Goal: Information Seeking & Learning: Understand process/instructions

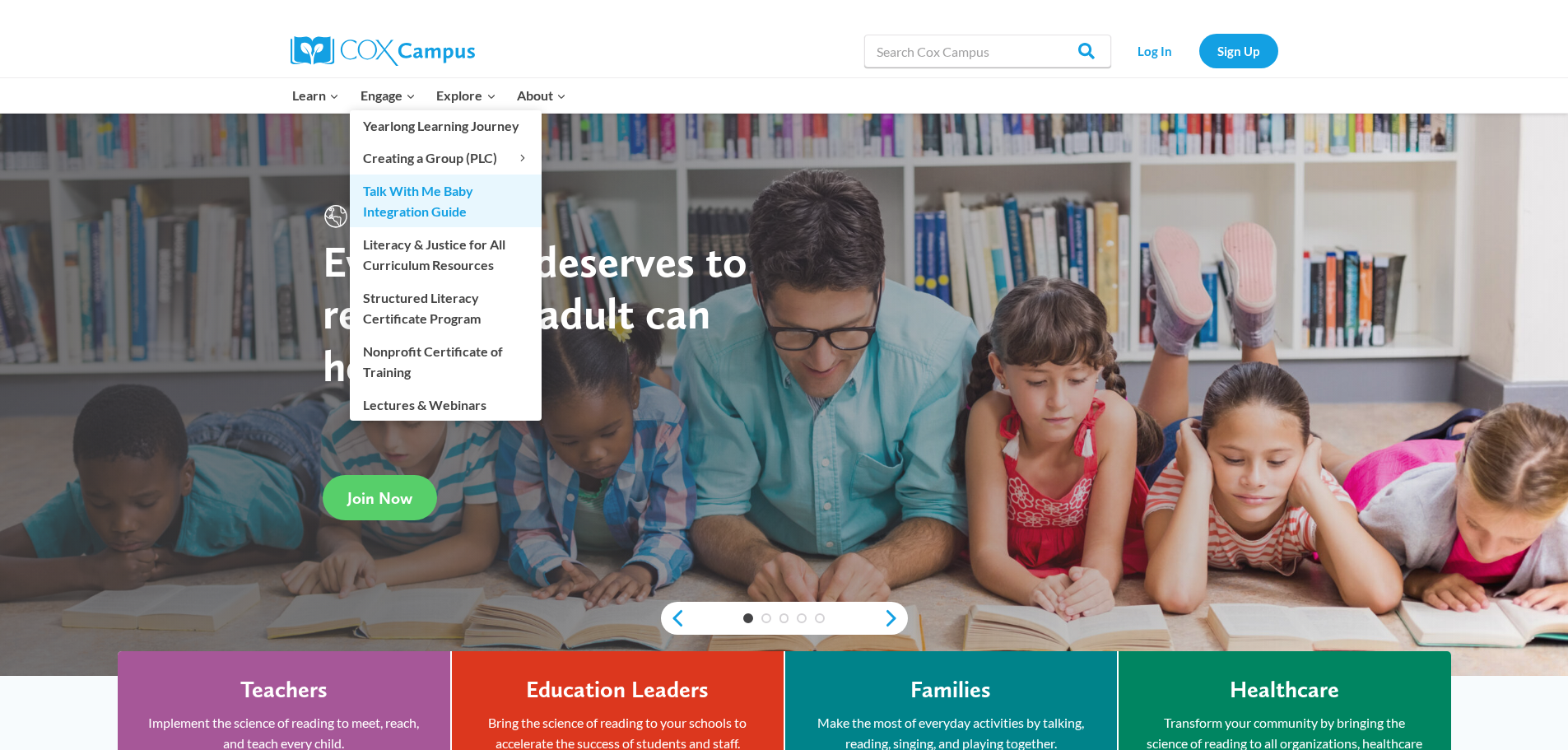
click at [396, 180] on link "Talk With Me Baby Integration Guide" at bounding box center [445, 201] width 191 height 53
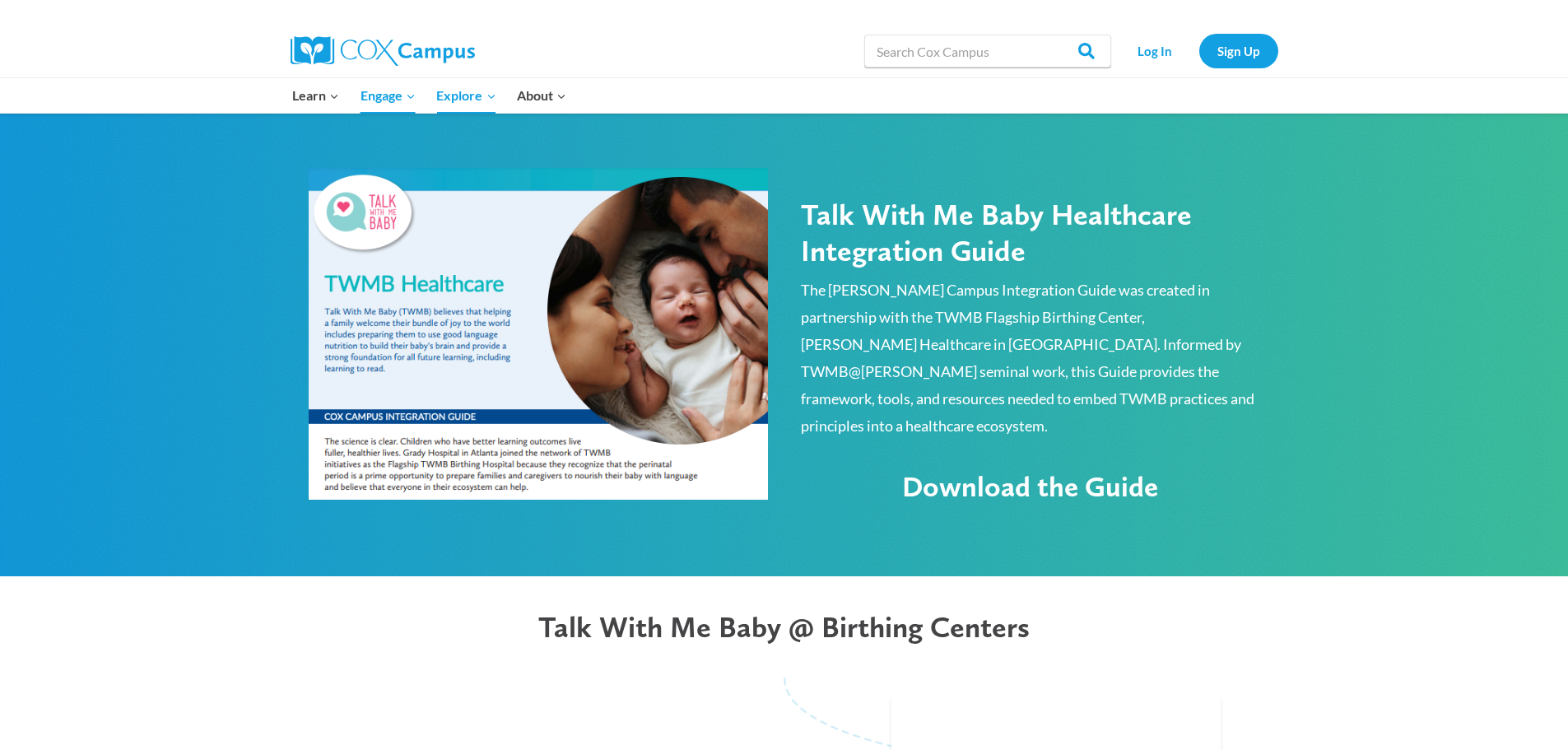
scroll to position [905, 0]
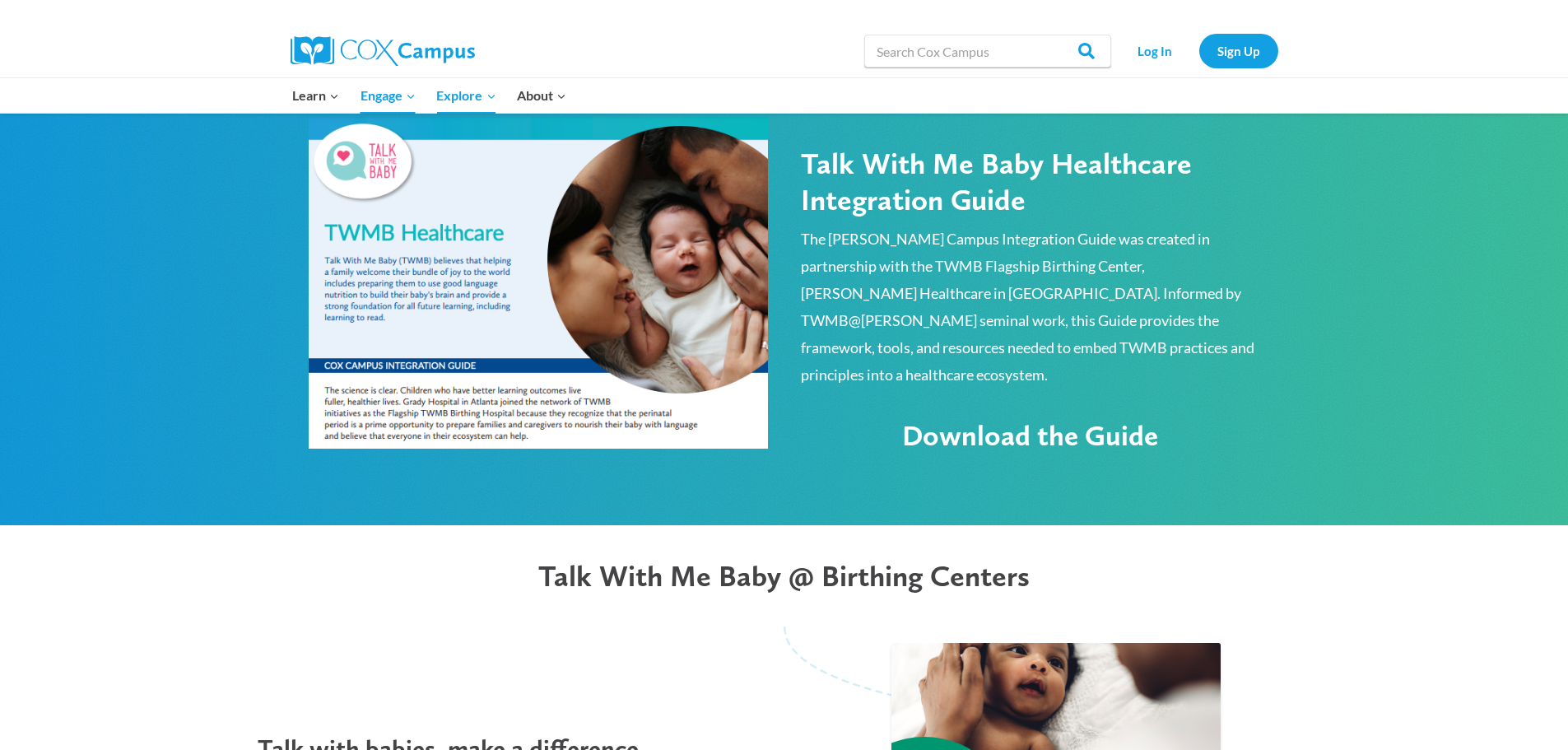
click at [962, 418] on span "Download the Guide" at bounding box center [1030, 435] width 256 height 34
